Goal: Check status

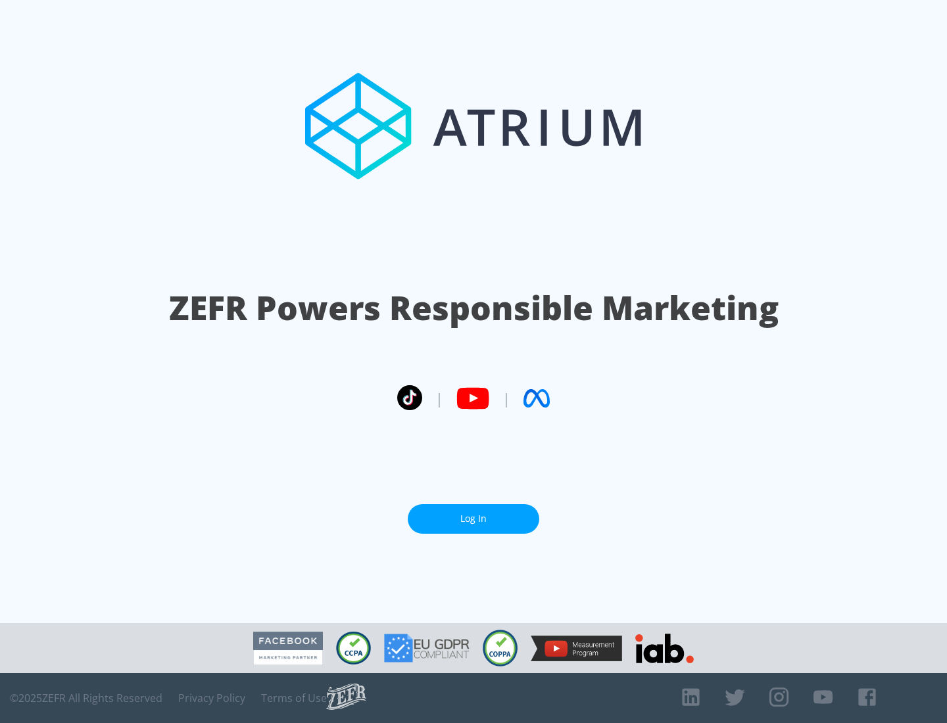
click at [473, 519] on link "Log In" at bounding box center [474, 519] width 132 height 30
